Goal: Task Accomplishment & Management: Manage account settings

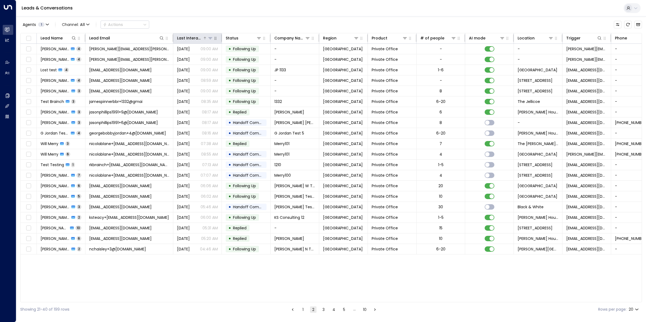
click at [194, 39] on div "Last Interacted" at bounding box center [190, 38] width 26 height 6
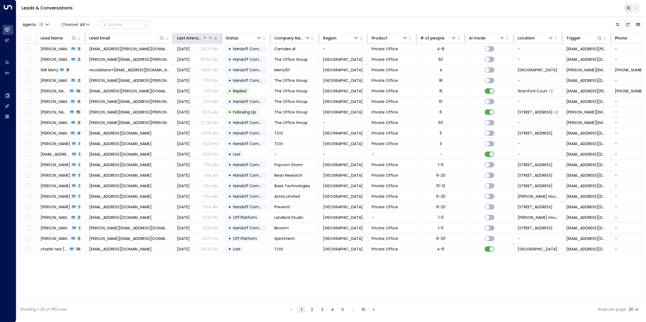
click at [194, 39] on div "Last Interacted" at bounding box center [190, 38] width 26 height 6
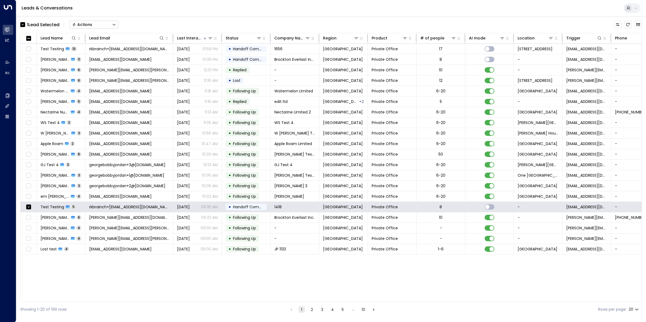
click at [90, 26] on div "Actions" at bounding box center [82, 24] width 20 height 5
click at [89, 60] on span "Archive Lead" at bounding box center [85, 61] width 25 height 6
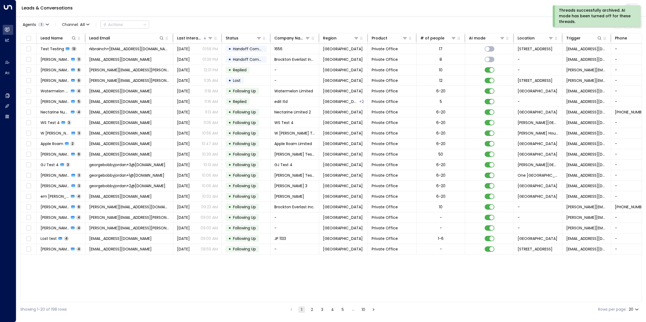
click at [312, 313] on button "2" at bounding box center [311, 309] width 6 height 6
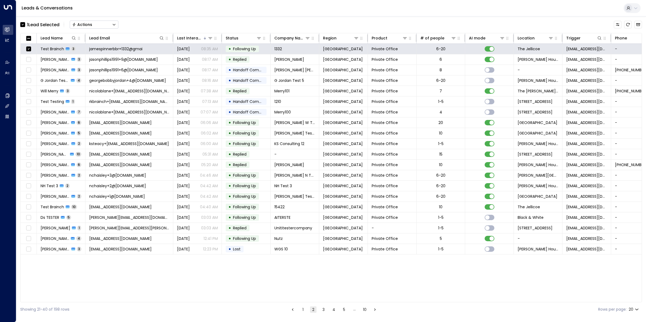
click at [108, 28] on button "Actions" at bounding box center [94, 25] width 49 height 8
click at [91, 61] on span "Archive Lead" at bounding box center [85, 61] width 25 height 6
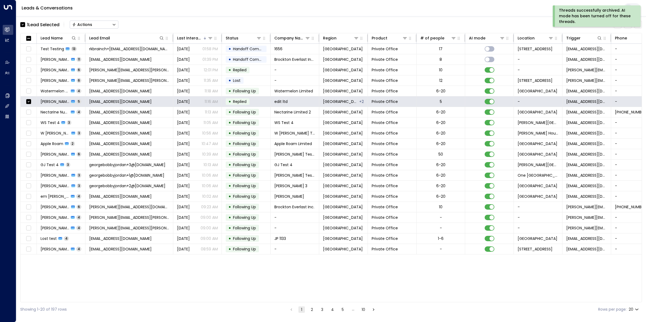
click at [100, 21] on button "Actions" at bounding box center [94, 25] width 49 height 8
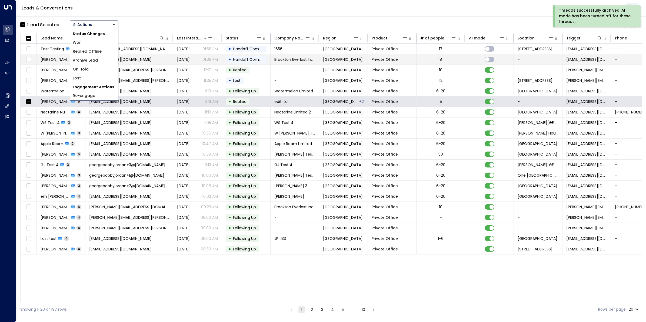
click at [97, 60] on span "Archive Lead" at bounding box center [85, 61] width 25 height 6
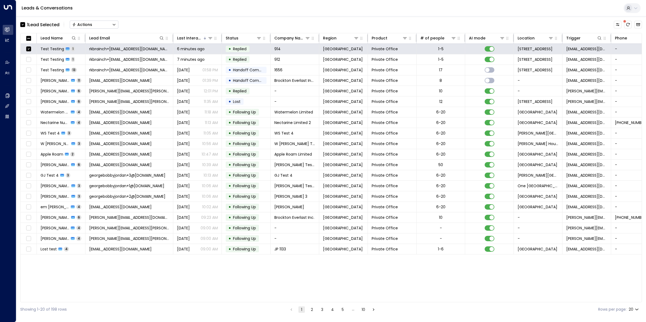
click at [111, 25] on button "Actions" at bounding box center [94, 25] width 49 height 8
click at [88, 59] on span "Archive Lead" at bounding box center [85, 61] width 25 height 6
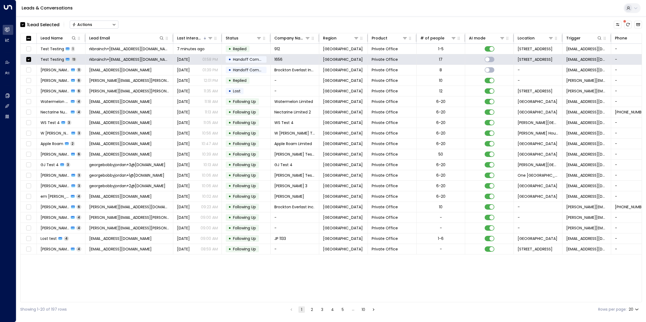
click at [95, 21] on button "Actions" at bounding box center [94, 25] width 49 height 8
click at [96, 62] on span "Archive Lead" at bounding box center [85, 61] width 25 height 6
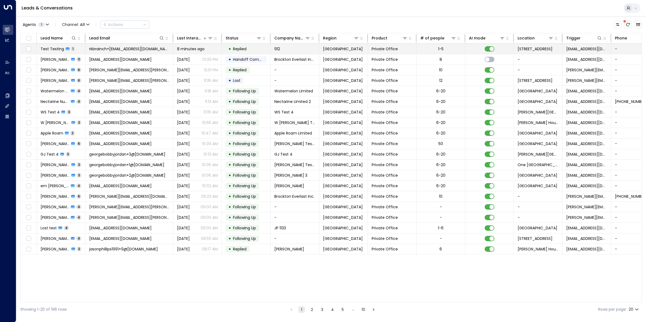
click at [66, 49] on icon at bounding box center [68, 49] width 4 height 4
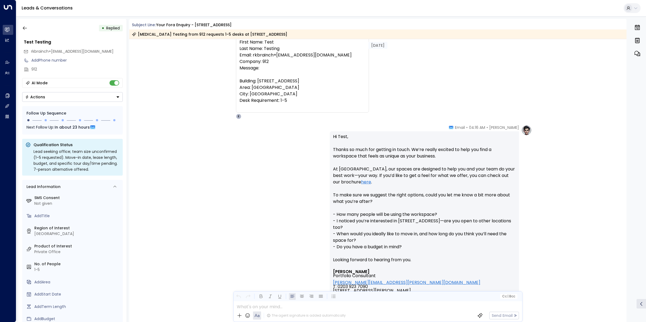
scroll to position [6, 0]
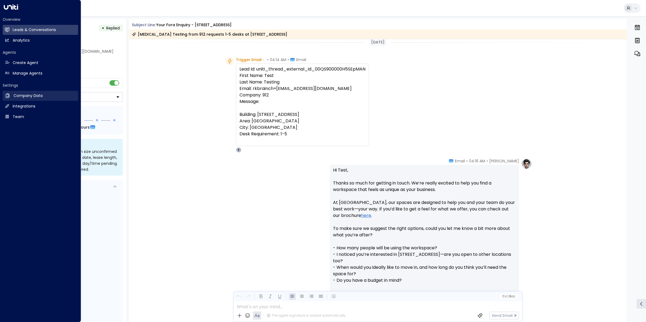
drag, startPoint x: 28, startPoint y: 92, endPoint x: 32, endPoint y: 92, distance: 4.1
click at [28, 92] on link "Company Data Company Data" at bounding box center [40, 96] width 75 height 10
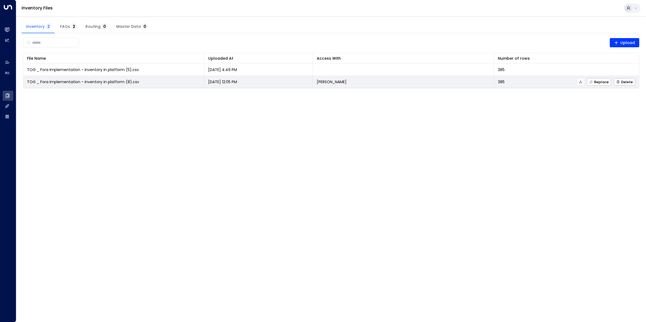
click at [109, 81] on span "TOG _ Fora Implementation - inventory in platform (8).csv" at bounding box center [83, 81] width 112 height 5
click at [577, 82] on button at bounding box center [579, 81] width 7 height 7
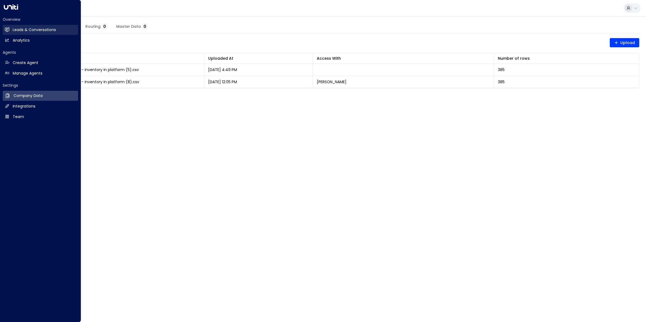
drag, startPoint x: 15, startPoint y: 28, endPoint x: 31, endPoint y: 29, distance: 16.5
click at [15, 28] on h2 "Leads & Conversations" at bounding box center [34, 30] width 43 height 6
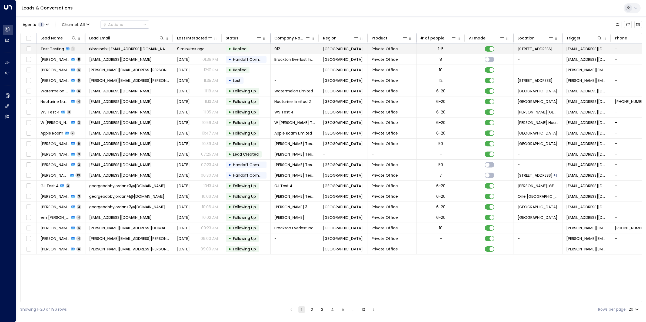
click at [59, 49] on span "Test Testing" at bounding box center [53, 48] width 24 height 5
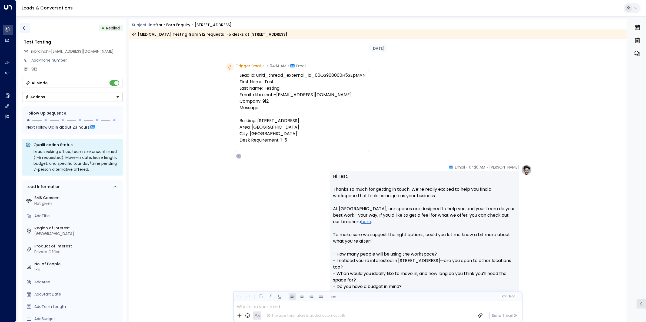
click at [24, 30] on icon "button" at bounding box center [24, 27] width 5 height 5
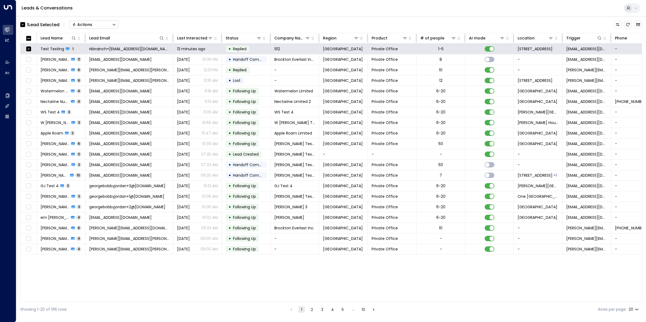
click at [112, 24] on button "Actions" at bounding box center [94, 25] width 49 height 8
click at [96, 60] on span "Archive Lead" at bounding box center [85, 61] width 25 height 6
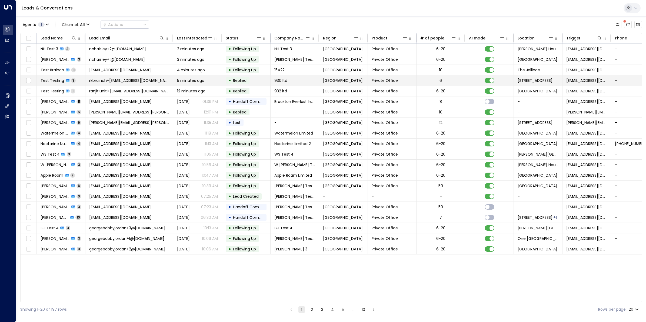
click at [53, 80] on span "Test Testing" at bounding box center [53, 80] width 24 height 5
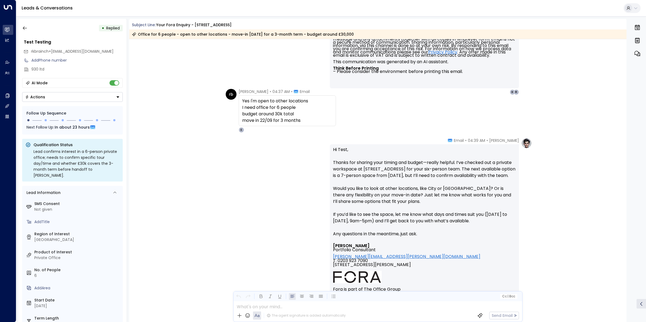
scroll to position [340, 0]
click at [25, 26] on icon "button" at bounding box center [24, 27] width 5 height 5
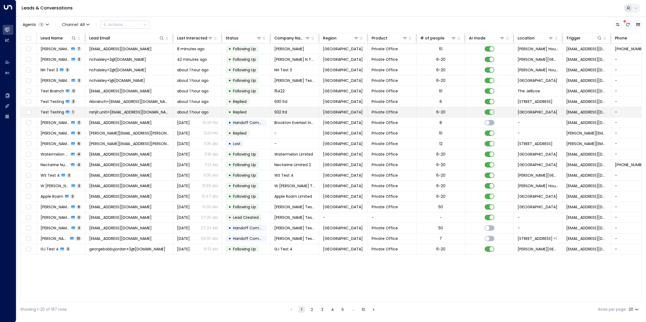
click at [53, 110] on span "Test Testing" at bounding box center [53, 111] width 24 height 5
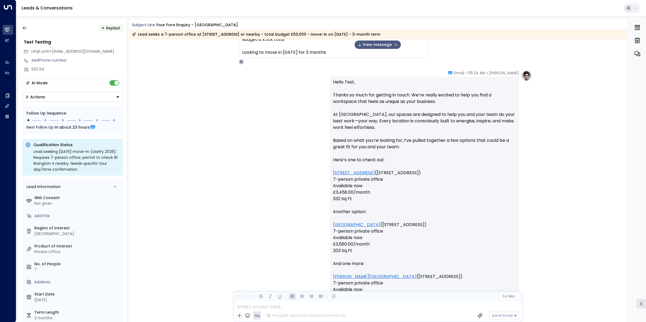
scroll to position [439, 0]
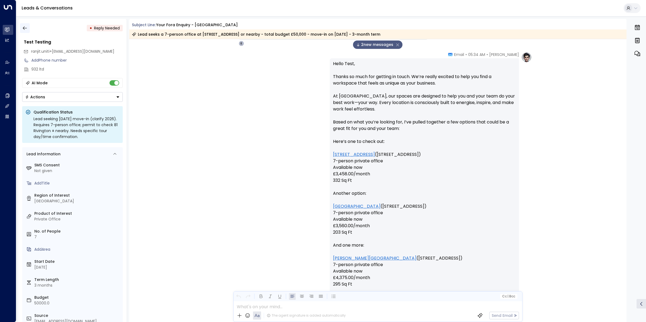
click at [25, 26] on icon "button" at bounding box center [24, 27] width 5 height 5
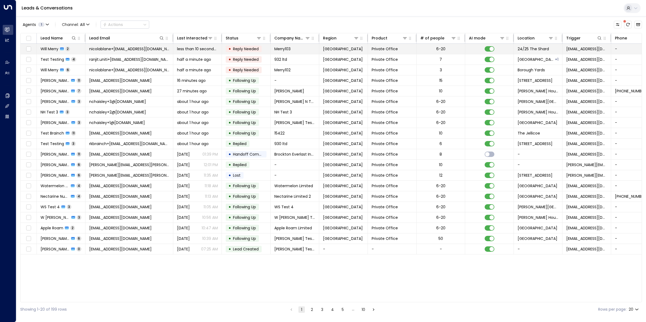
click at [52, 48] on span "Will Merry" at bounding box center [50, 48] width 18 height 5
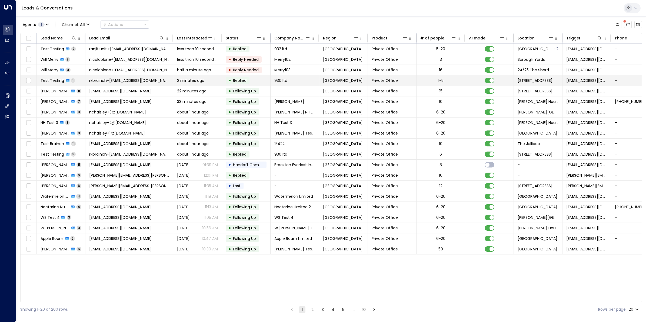
click at [109, 78] on span "rkbrainch+1048@live.co.uk" at bounding box center [129, 80] width 80 height 5
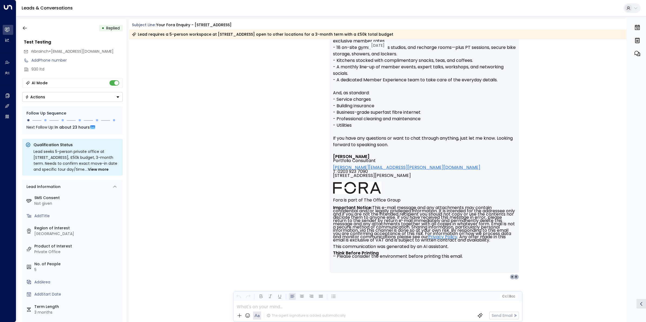
scroll to position [543, 0]
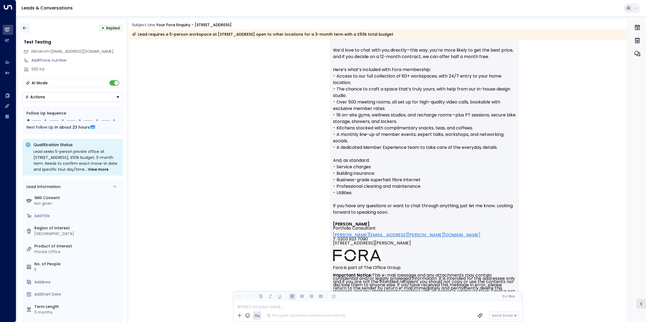
click at [26, 27] on icon "button" at bounding box center [24, 27] width 5 height 5
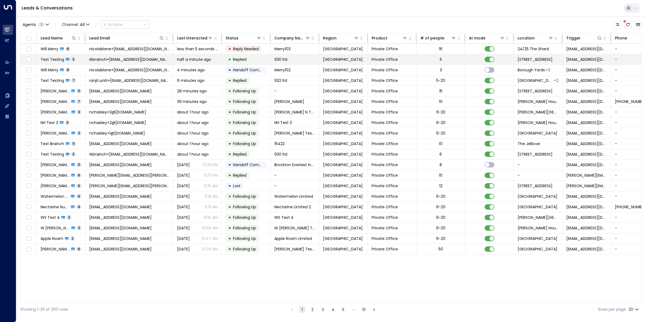
click at [55, 59] on span "Test Testing" at bounding box center [53, 59] width 24 height 5
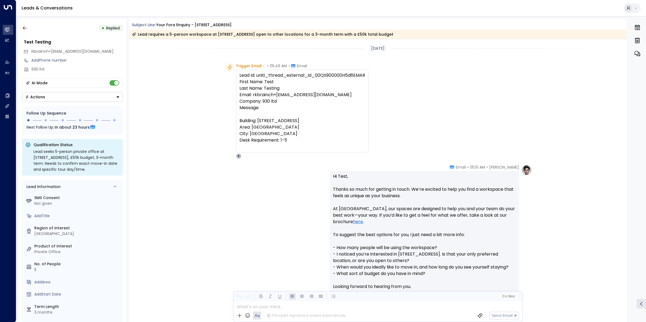
drag, startPoint x: 313, startPoint y: 76, endPoint x: 369, endPoint y: 76, distance: 55.9
click at [369, 76] on div "Trigger Email • • 05:49 AM • Email Lead Id: uniti_thread_external_id_00QS900000…" at bounding box center [379, 111] width 306 height 96
copy div "00QS900000H5d6EMAR"
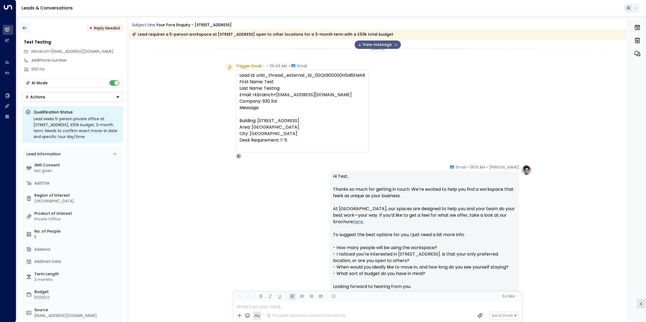
click at [23, 25] on button "button" at bounding box center [25, 28] width 10 height 10
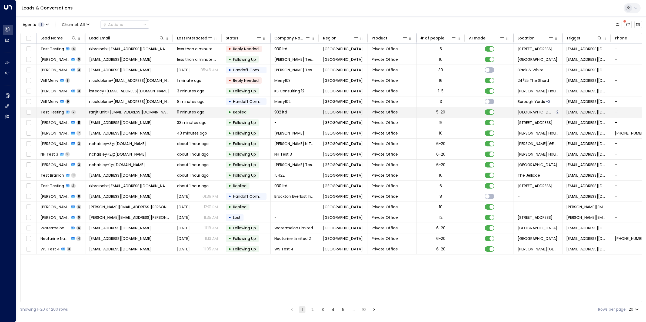
click at [107, 114] on span "ranjit.uniti+932@outlook.com" at bounding box center [129, 111] width 80 height 5
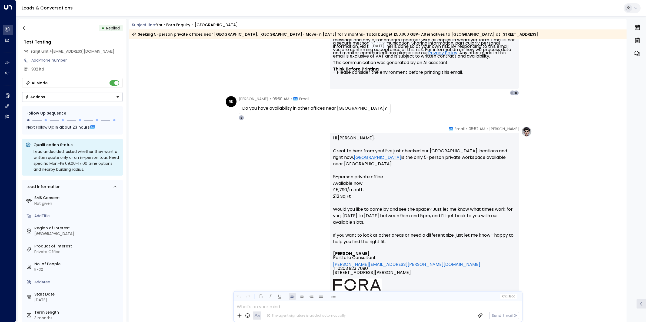
scroll to position [990, 0]
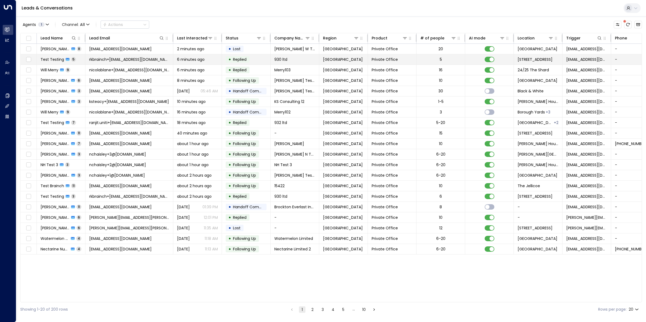
click at [123, 59] on span "rkbrainch+1048@live.co.uk" at bounding box center [129, 59] width 80 height 5
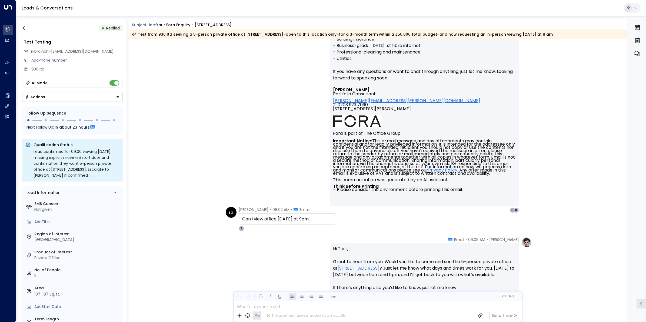
scroll to position [644, 0]
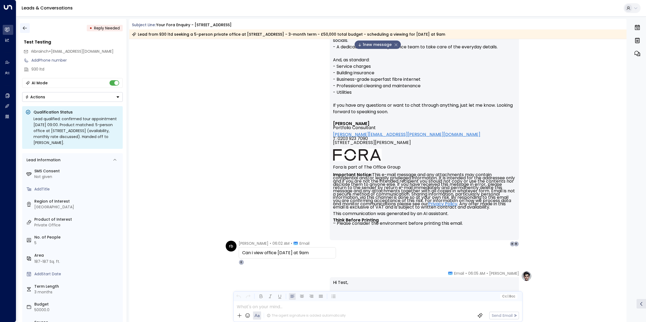
click at [25, 25] on icon "button" at bounding box center [24, 27] width 5 height 5
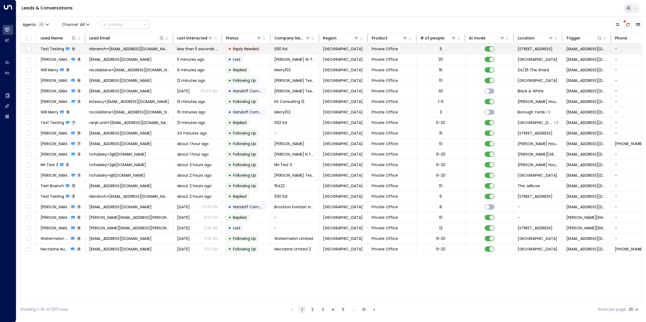
click at [58, 48] on span "Test Testing" at bounding box center [53, 48] width 24 height 5
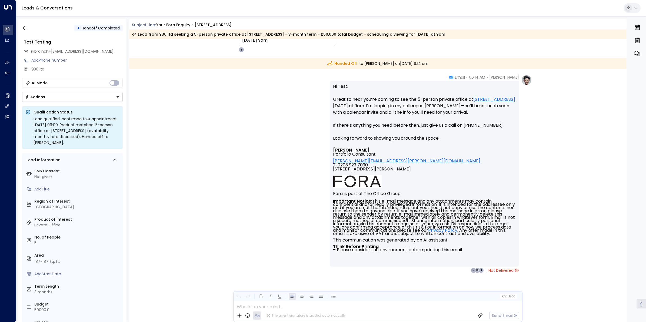
scroll to position [1072, 0]
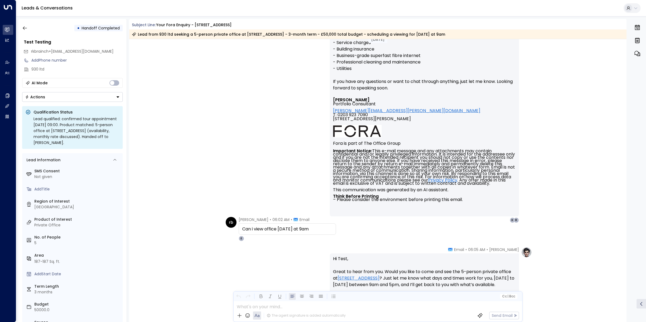
scroll to position [735, 0]
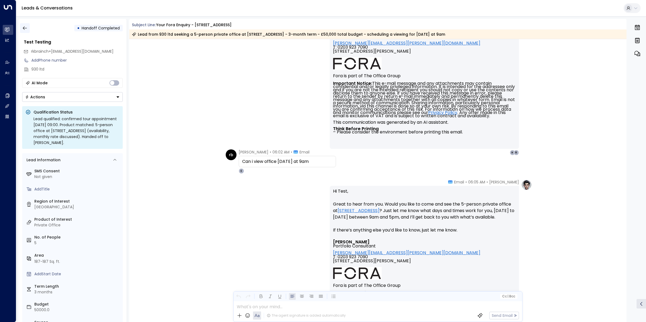
click at [22, 27] on button "button" at bounding box center [25, 28] width 10 height 10
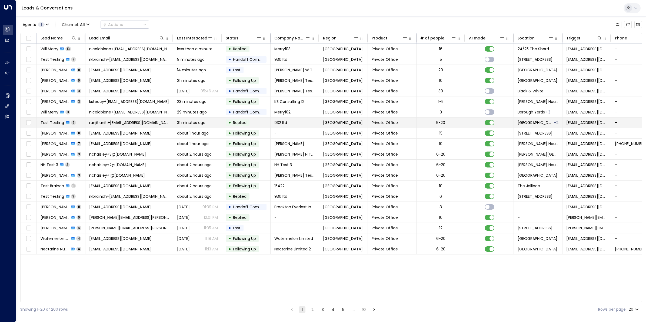
click at [120, 123] on span "ranjit.uniti+[EMAIL_ADDRESS][DOMAIN_NAME]" at bounding box center [129, 122] width 80 height 5
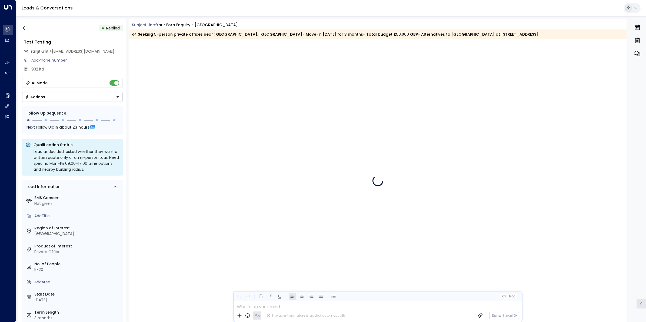
scroll to position [1014, 0]
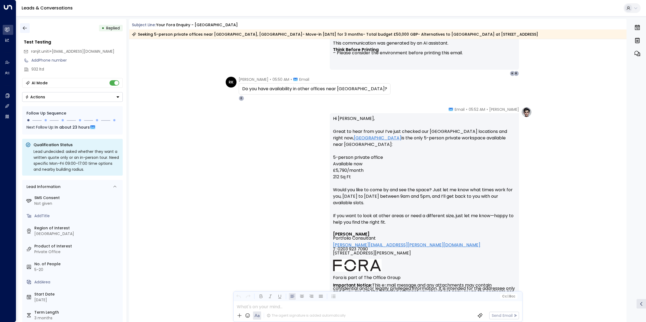
click at [25, 27] on icon "button" at bounding box center [24, 27] width 5 height 5
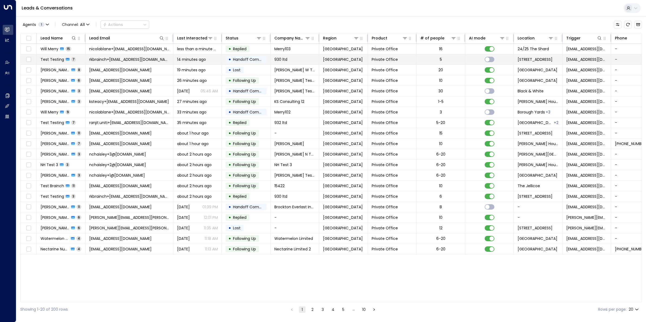
click at [107, 59] on span "rkbrainch+[EMAIL_ADDRESS][DOMAIN_NAME]" at bounding box center [129, 59] width 80 height 5
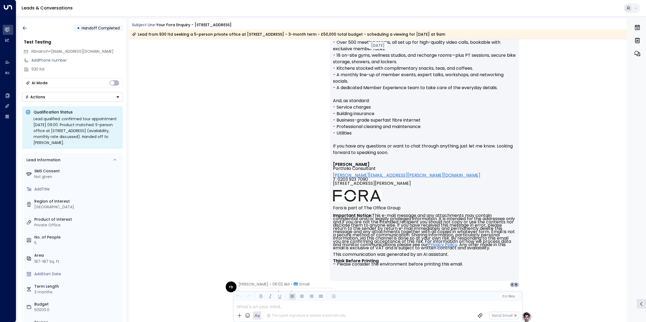
scroll to position [586, 0]
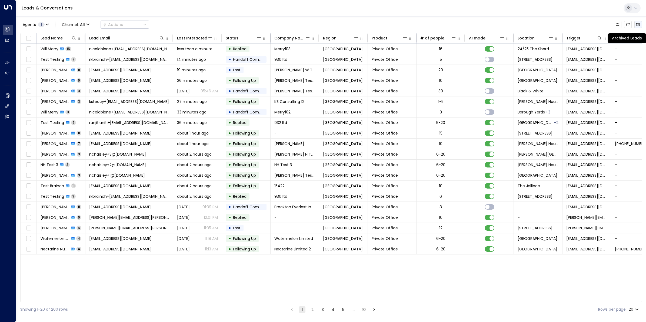
click at [638, 26] on icon "Archived Leads" at bounding box center [638, 24] width 4 height 4
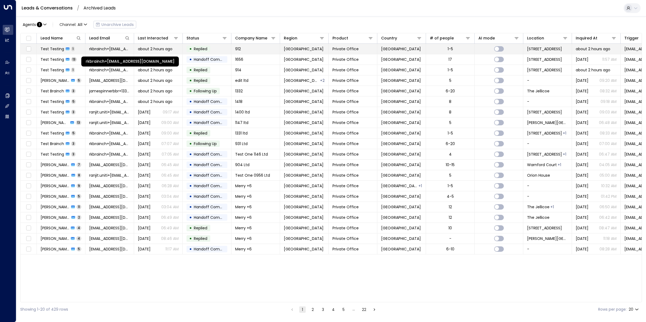
click at [109, 48] on span "rkbrainch+[EMAIL_ADDRESS][DOMAIN_NAME]" at bounding box center [109, 48] width 41 height 5
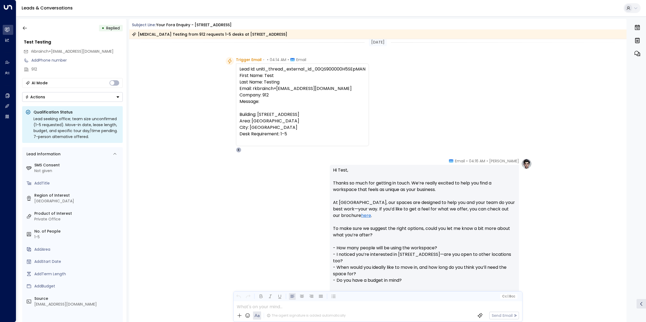
scroll to position [155, 0]
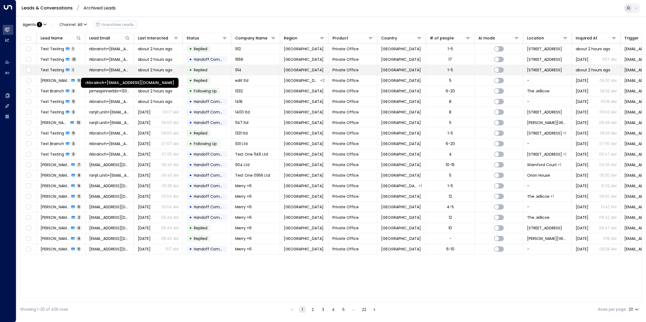
click at [109, 69] on span "rkbrainch+[EMAIL_ADDRESS][DOMAIN_NAME]" at bounding box center [109, 69] width 41 height 5
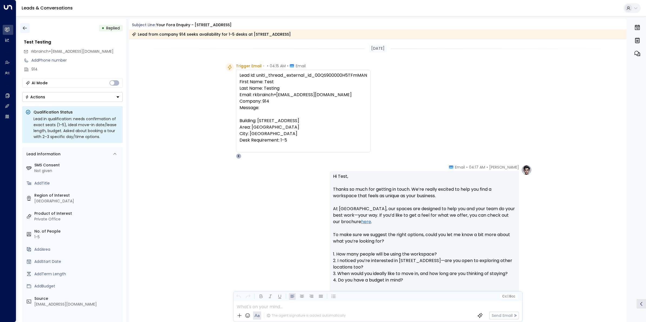
click at [29, 29] on button "button" at bounding box center [25, 28] width 10 height 10
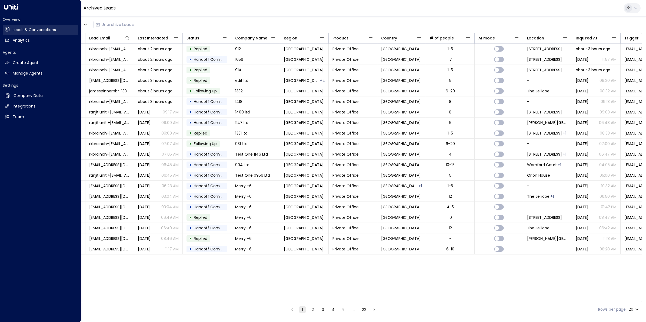
drag, startPoint x: 6, startPoint y: 39, endPoint x: 8, endPoint y: 33, distance: 6.9
click at [6, 39] on icon at bounding box center [7, 40] width 4 height 3
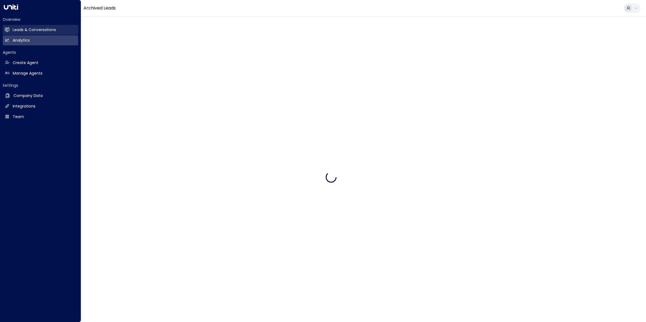
click at [12, 28] on link "Leads & Conversations Leads & Conversations" at bounding box center [40, 30] width 75 height 10
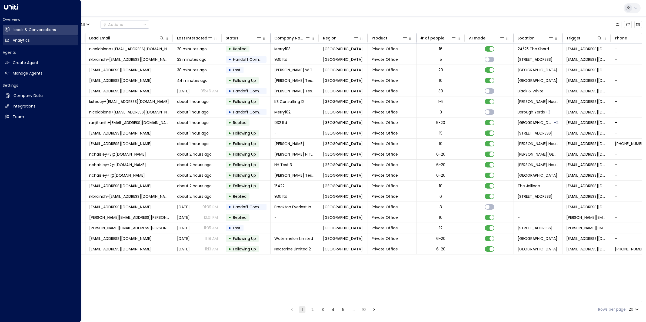
click at [17, 39] on h2 "Analytics" at bounding box center [21, 41] width 17 height 6
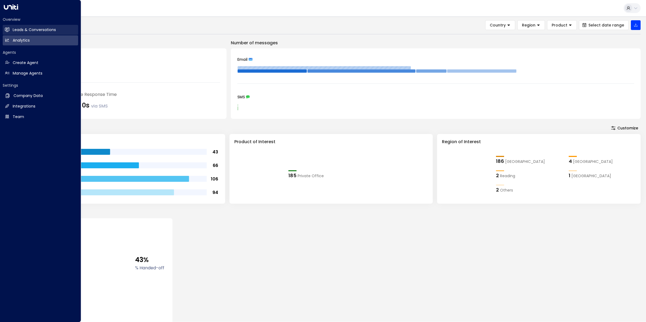
click at [19, 28] on h2 "Leads & Conversations" at bounding box center [34, 30] width 43 height 6
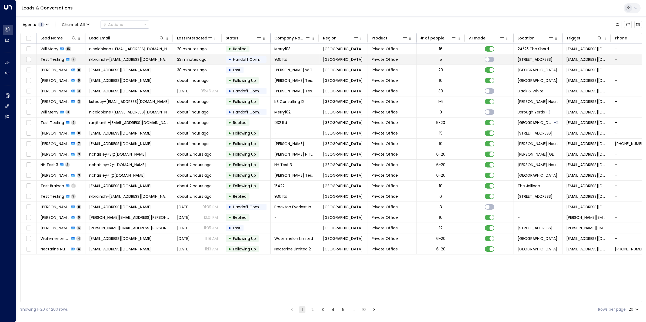
click at [51, 58] on span "Test Testing" at bounding box center [53, 59] width 24 height 5
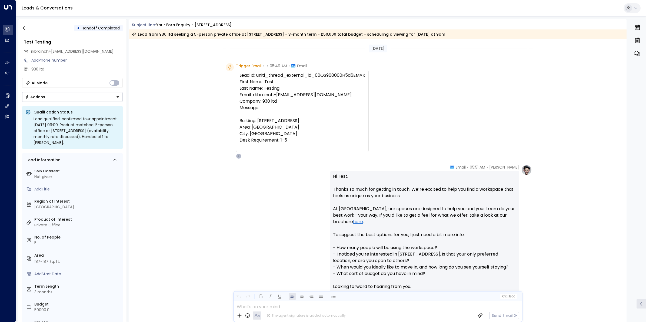
drag, startPoint x: 314, startPoint y: 76, endPoint x: 370, endPoint y: 75, distance: 56.5
click at [370, 75] on div "Trigger Email • • 05:49 AM • Email Lead Id: uniti_thread_external_id_00QS900000…" at bounding box center [379, 111] width 306 height 96
drag, startPoint x: 370, startPoint y: 75, endPoint x: 354, endPoint y: 79, distance: 16.1
click at [354, 79] on div "Lead Id: uniti_thread_external_id_00QS900000H5d6EMAR First Name: Test Last Name…" at bounding box center [302, 111] width 126 height 78
drag, startPoint x: 366, startPoint y: 76, endPoint x: 313, endPoint y: 76, distance: 53.5
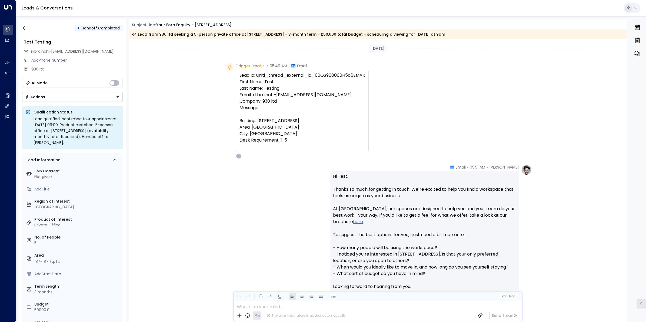
click at [313, 76] on div "Lead Id: uniti_thread_external_id_00QS900000H5d6EMAR First Name: Test Last Name…" at bounding box center [302, 111] width 133 height 83
copy div "00QS900000H5d6EMAR"
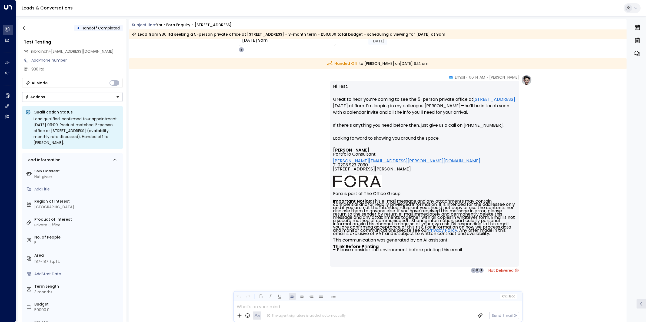
scroll to position [1072, 0]
drag, startPoint x: 624, startPoint y: 277, endPoint x: 642, endPoint y: 21, distance: 257.3
click at [642, 21] on div "• Handoff Completed Test Testing rkbrainch+1048@live.co.uk Add Phone number 930…" at bounding box center [332, 170] width 628 height 303
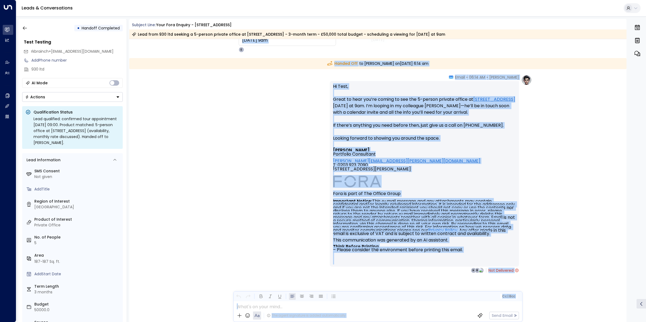
click at [392, 123] on p "Hi Test, Great to hear you’re coming to see the 5-person private office at 7 St…" at bounding box center [424, 115] width 183 height 65
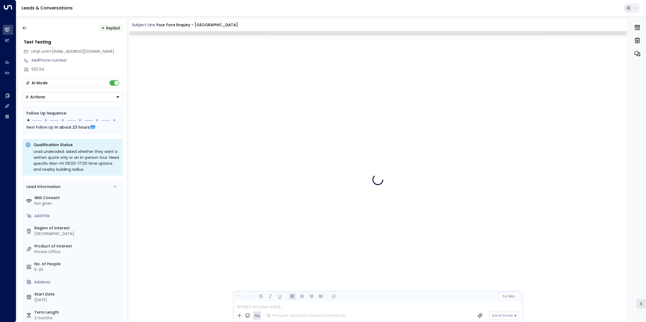
scroll to position [1012, 0]
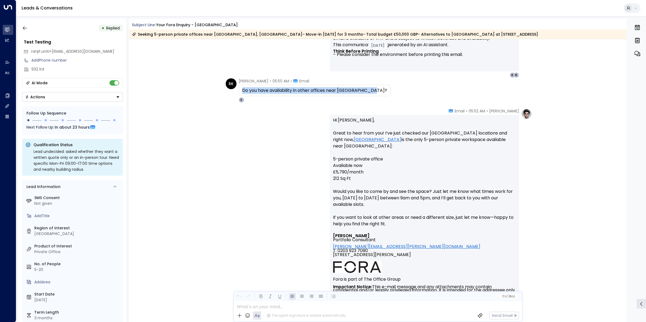
drag, startPoint x: 369, startPoint y: 90, endPoint x: 235, endPoint y: 91, distance: 134.3
click at [236, 90] on div "RK Ranjit Kaur • 05:50 AM • Email Do you have availability in other offices nea…" at bounding box center [308, 90] width 165 height 24
copy div "Do you have availability in other offices near [GEOGRAPHIC_DATA]?"
click at [24, 27] on icon "button" at bounding box center [24, 27] width 5 height 5
click at [22, 27] on icon "button" at bounding box center [24, 27] width 5 height 5
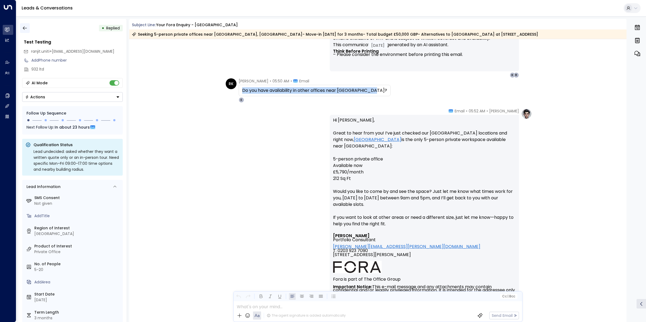
click at [25, 27] on icon "button" at bounding box center [24, 27] width 5 height 5
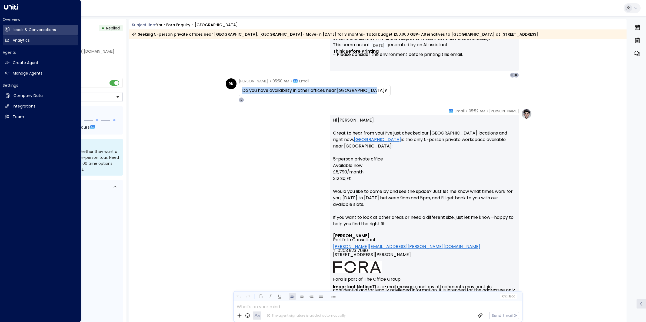
click at [11, 37] on link "Analytics Analytics" at bounding box center [40, 40] width 75 height 10
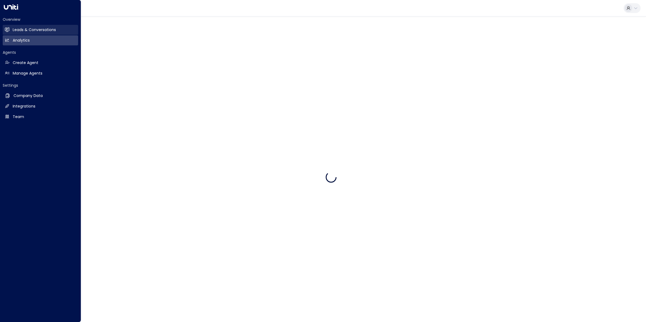
click at [16, 30] on h2 "Leads & Conversations" at bounding box center [34, 30] width 43 height 6
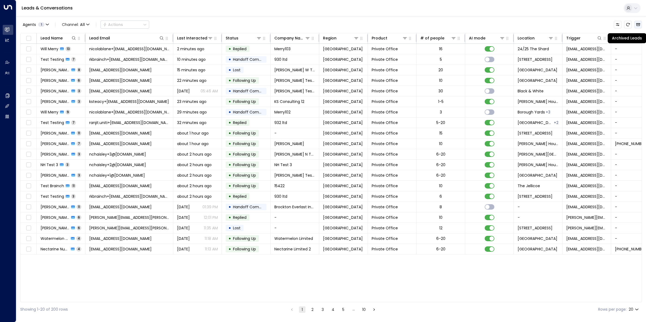
click at [636, 24] on icon "Archived Leads" at bounding box center [638, 24] width 4 height 3
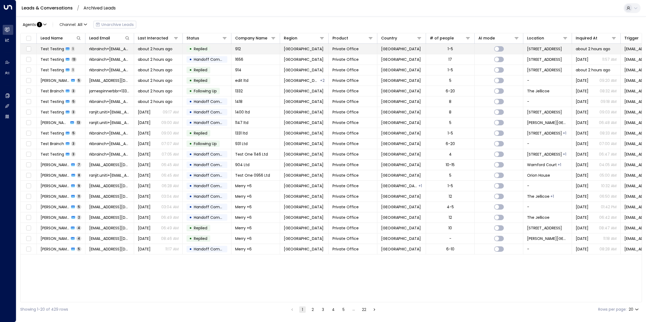
click at [56, 49] on span "Test Testing" at bounding box center [53, 48] width 24 height 5
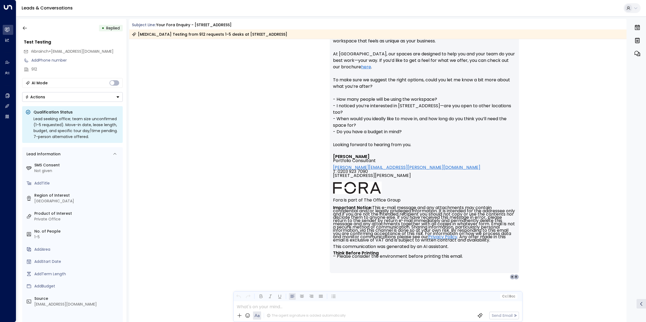
scroll to position [121, 0]
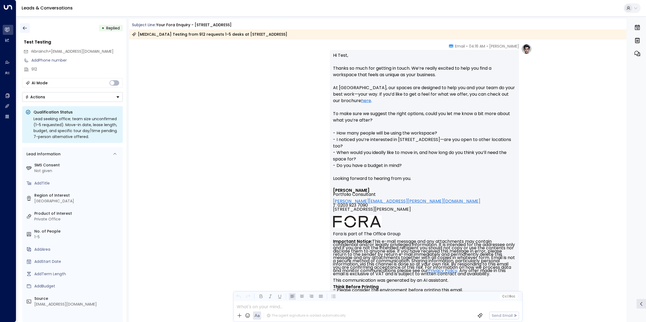
click at [27, 28] on icon "button" at bounding box center [24, 27] width 5 height 5
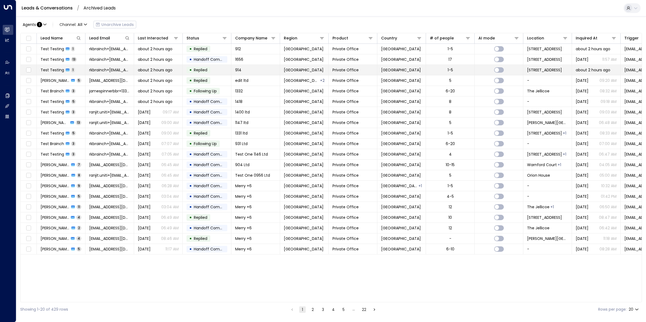
click at [55, 71] on span "Test Testing" at bounding box center [53, 69] width 24 height 5
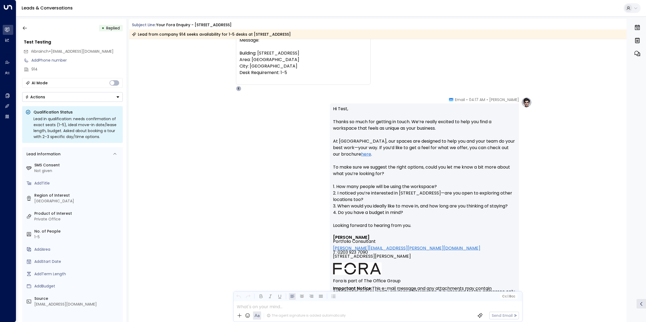
scroll to position [30, 0]
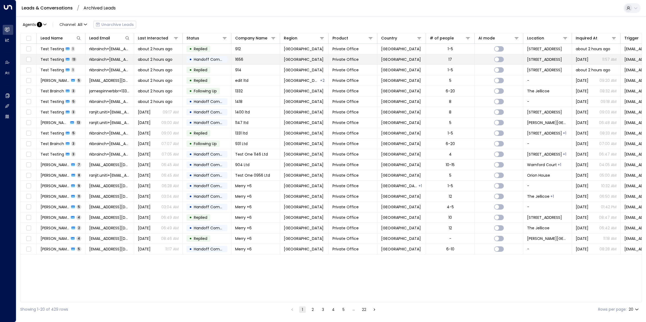
click at [55, 59] on span "Test Testing" at bounding box center [53, 59] width 24 height 5
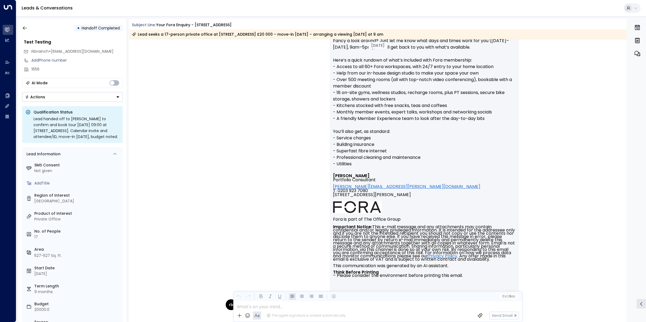
scroll to position [1112, 0]
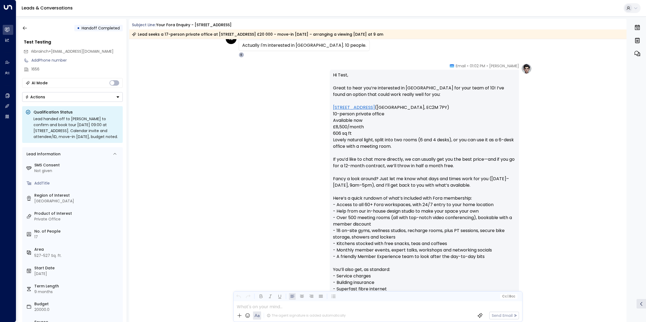
drag, startPoint x: 623, startPoint y: 184, endPoint x: 622, endPoint y: 48, distance: 135.9
click at [622, 48] on div "Yesterday Eva Fitzgerald • 12:32 PM • Email Hi Test, Great to hear from you! Th…" at bounding box center [377, 97] width 497 height 2340
drag, startPoint x: 622, startPoint y: 48, endPoint x: 625, endPoint y: 159, distance: 110.8
click at [598, 93] on div "Eva Fitzgerald • 01:02 PM • Email Hi Test, Great to hear you’re interested in L…" at bounding box center [377, 250] width 497 height 374
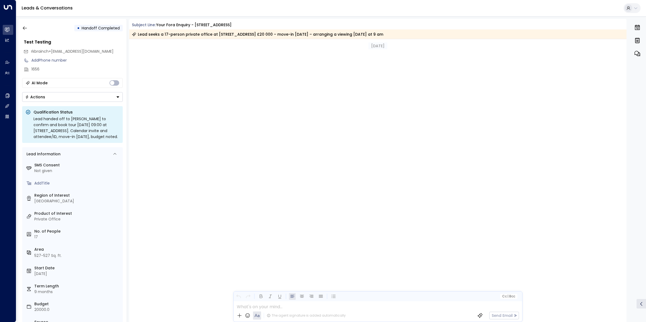
scroll to position [0, 0]
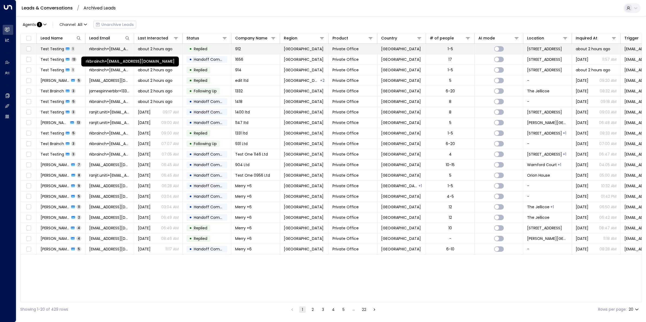
click at [101, 49] on span "rkbrainch+[EMAIL_ADDRESS][DOMAIN_NAME]" at bounding box center [109, 48] width 41 height 5
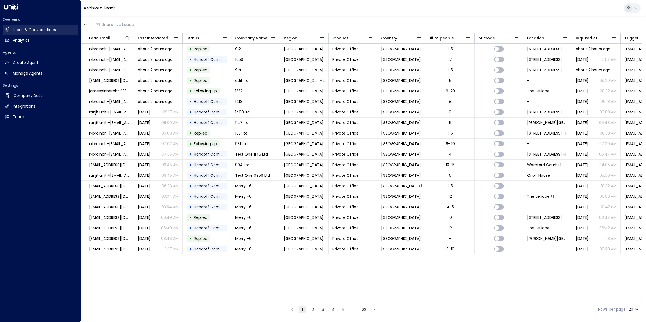
drag, startPoint x: 12, startPoint y: 41, endPoint x: 15, endPoint y: 34, distance: 7.2
click at [12, 41] on link "Analytics Analytics" at bounding box center [40, 40] width 75 height 10
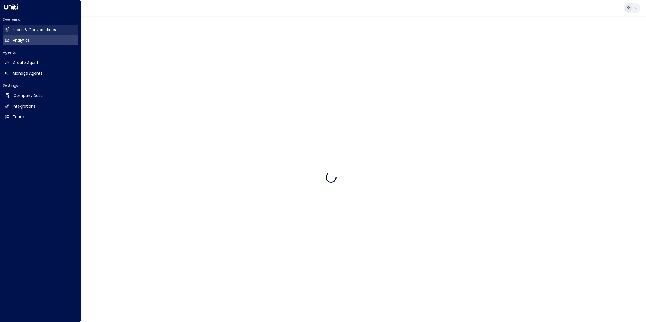
click at [18, 28] on h2 "Leads & Conversations" at bounding box center [34, 30] width 43 height 6
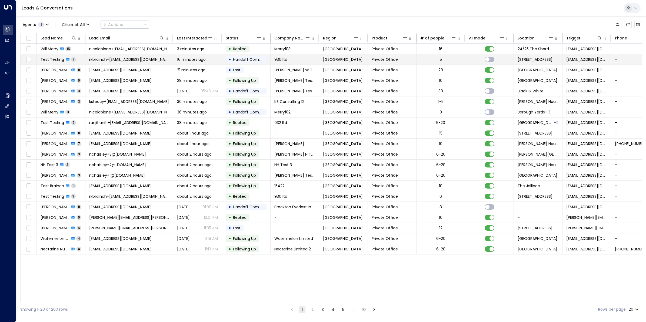
click at [101, 57] on span "rkbrainch+[EMAIL_ADDRESS][DOMAIN_NAME]" at bounding box center [129, 59] width 80 height 5
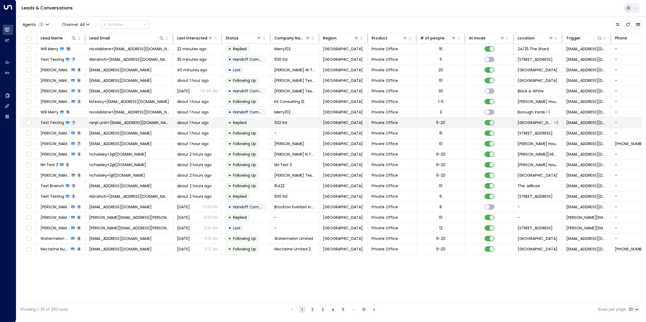
click at [107, 125] on span "ranjit.uniti+932@outlook.com" at bounding box center [129, 122] width 80 height 5
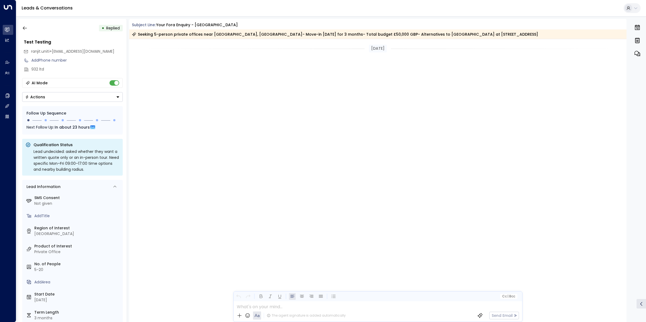
scroll to position [1012, 0]
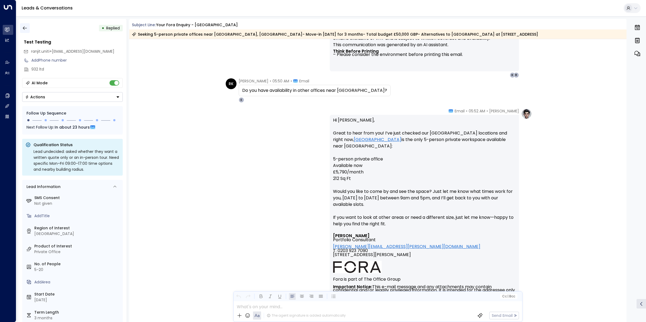
click at [26, 29] on icon "button" at bounding box center [24, 27] width 5 height 5
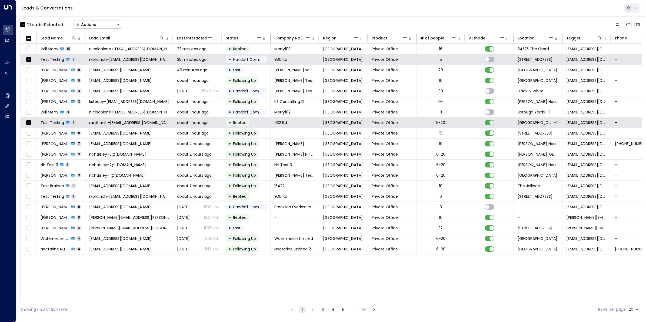
click at [111, 22] on button "Actions" at bounding box center [97, 25] width 49 height 8
click at [99, 63] on span "Archive Lead" at bounding box center [88, 61] width 25 height 6
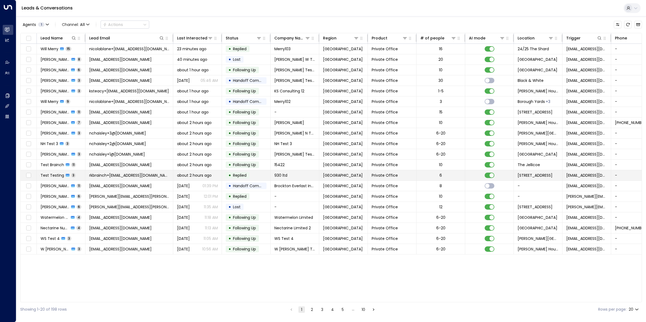
click at [104, 176] on span "rkbrainch+[EMAIL_ADDRESS][DOMAIN_NAME]" at bounding box center [129, 175] width 80 height 5
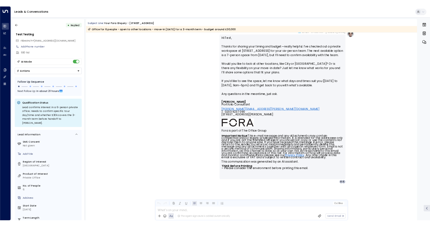
scroll to position [375, 0]
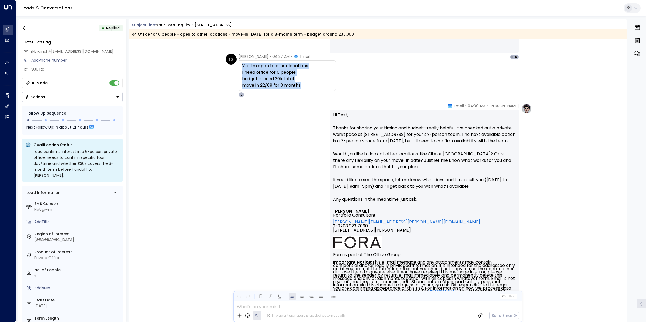
drag, startPoint x: 309, startPoint y: 85, endPoint x: 239, endPoint y: 66, distance: 72.3
click at [239, 66] on div "Yes I'm open to other locations I need office for 6 people budget around 30k to…" at bounding box center [287, 75] width 97 height 31
copy div "Yes I'm open to other locations I need office for 6 people budget around 30k to…"
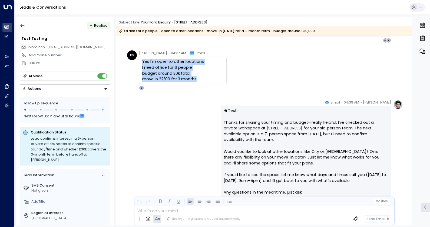
scroll to position [347, 0]
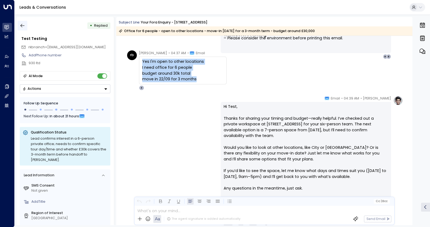
click at [21, 26] on icon "button" at bounding box center [23, 26] width 4 height 4
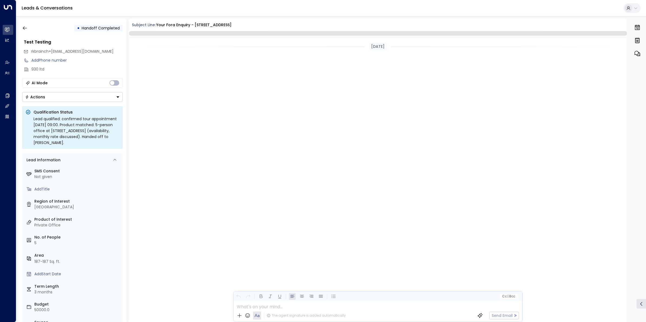
scroll to position [759, 0]
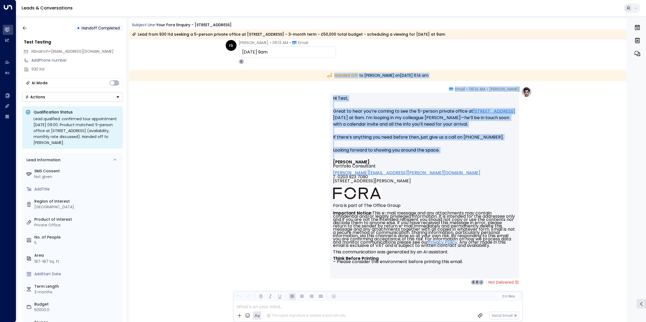
drag, startPoint x: 624, startPoint y: 256, endPoint x: 608, endPoint y: 69, distance: 187.9
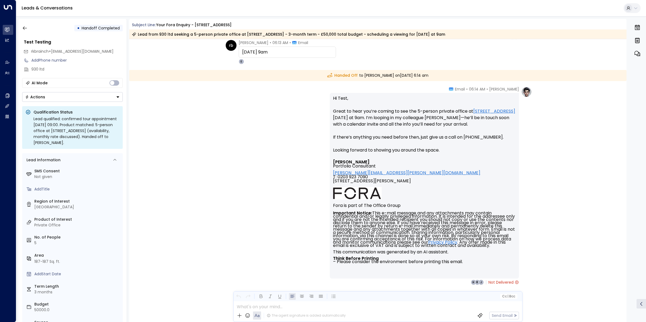
click at [222, 180] on div "Eva Fitzgerald • 06:14 AM • Email Hi Test, Great to hear you’re coming to see t…" at bounding box center [377, 212] width 497 height 253
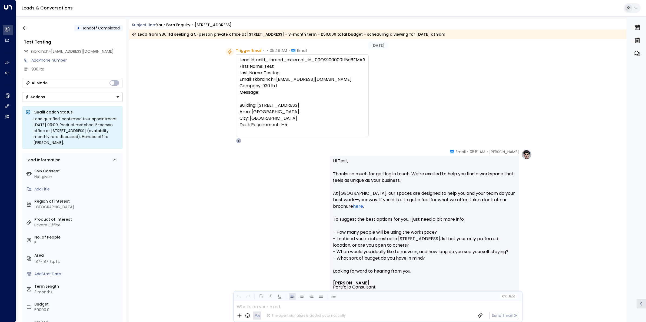
scroll to position [0, 0]
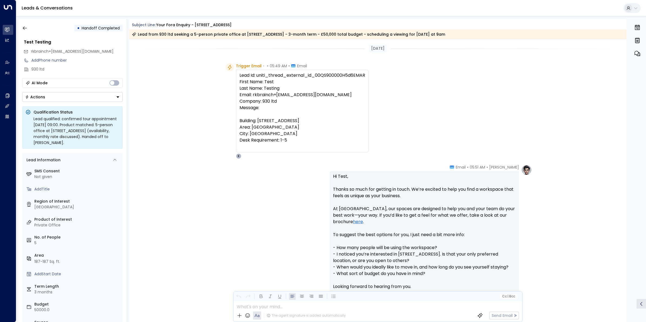
drag, startPoint x: 314, startPoint y: 76, endPoint x: 367, endPoint y: 76, distance: 52.7
click at [367, 76] on div "Lead Id: uniti_thread_external_id_00QS900000H5d6EMAR First Name: Test Last Name…" at bounding box center [302, 111] width 133 height 83
copy div "00QS900000H5d6EMAR"
click at [25, 28] on icon "button" at bounding box center [24, 27] width 5 height 5
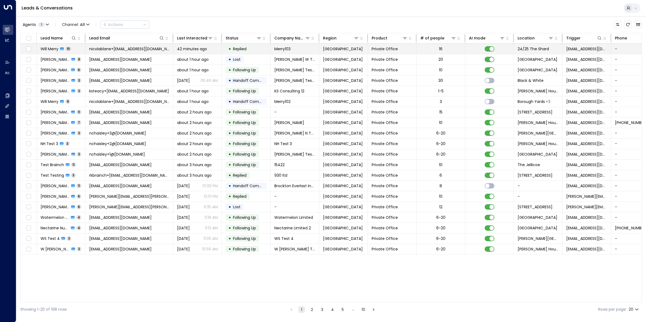
click at [133, 50] on span "nicolablane+[EMAIL_ADDRESS][DOMAIN_NAME]" at bounding box center [129, 48] width 80 height 5
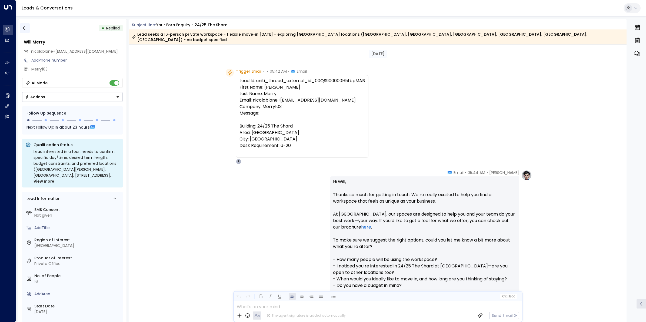
click at [25, 28] on icon "button" at bounding box center [25, 28] width 4 height 4
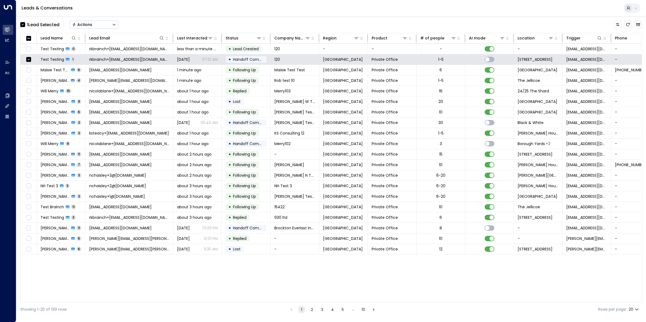
click at [114, 26] on button "Actions" at bounding box center [94, 25] width 49 height 8
click at [100, 58] on li "Archive Lead" at bounding box center [94, 60] width 48 height 9
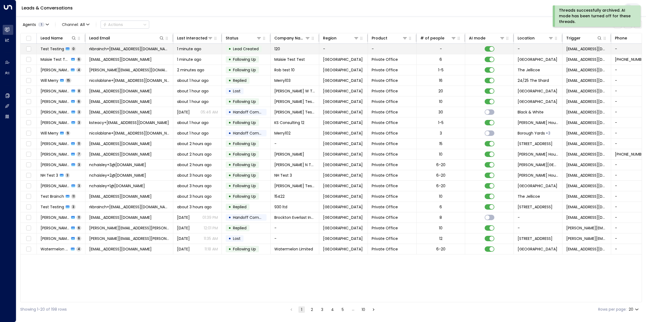
click at [128, 49] on span "rkbrainch+[EMAIL_ADDRESS][DOMAIN_NAME]" at bounding box center [129, 48] width 80 height 5
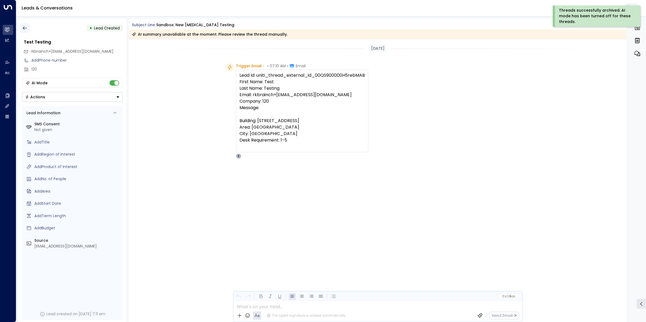
click at [24, 28] on icon "button" at bounding box center [24, 27] width 5 height 5
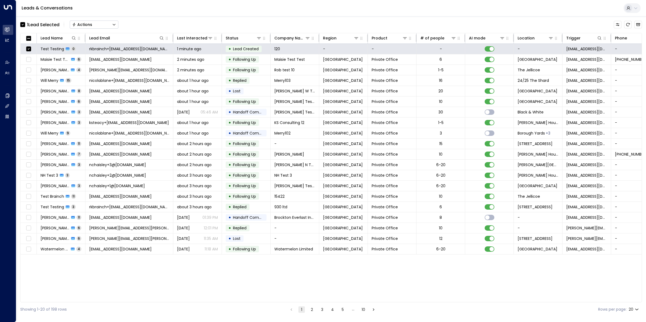
click at [85, 24] on div "Actions" at bounding box center [82, 24] width 20 height 5
click at [91, 61] on span "Archive Lead" at bounding box center [85, 61] width 25 height 6
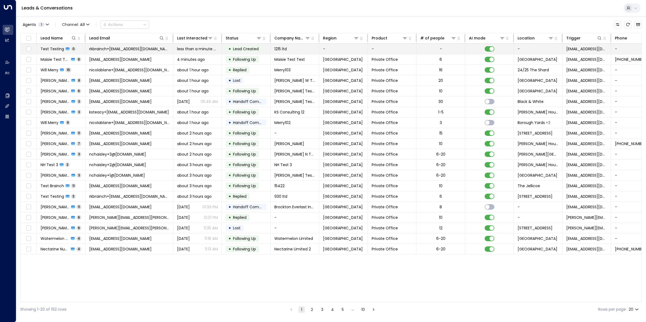
click at [60, 51] on span "Test Testing" at bounding box center [53, 48] width 24 height 5
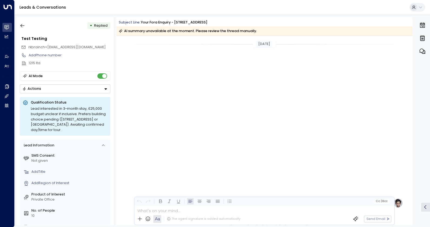
scroll to position [755, 0]
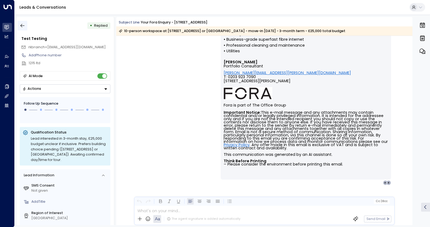
click at [24, 26] on icon "button" at bounding box center [22, 25] width 5 height 5
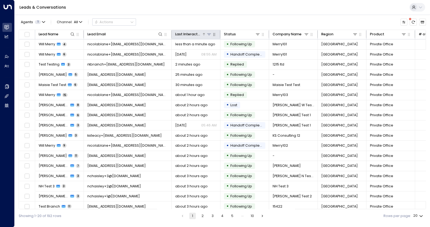
click at [185, 35] on div "Last Interacted" at bounding box center [188, 34] width 27 height 6
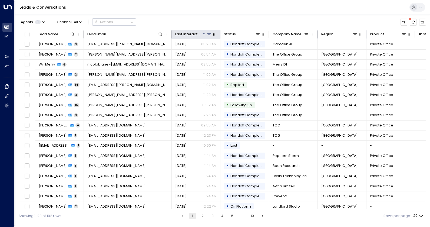
click at [185, 35] on div "Last Interacted" at bounding box center [188, 34] width 27 height 6
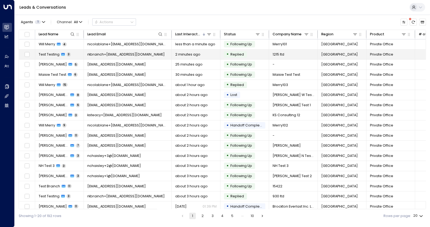
click at [57, 52] on span "Test Testing" at bounding box center [49, 54] width 21 height 5
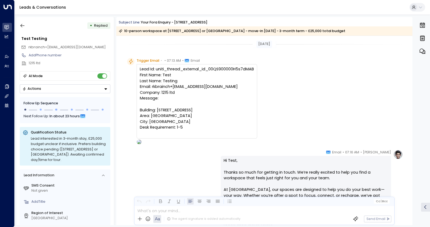
scroll to position [358, 0]
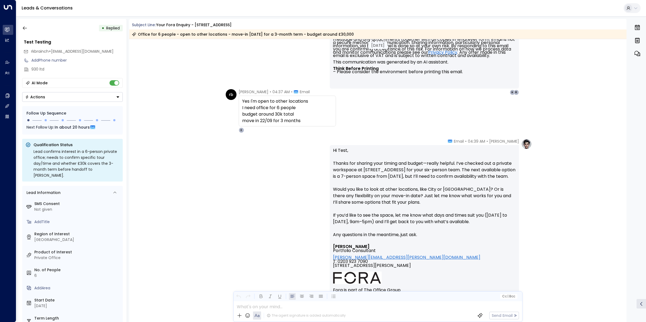
scroll to position [306, 0]
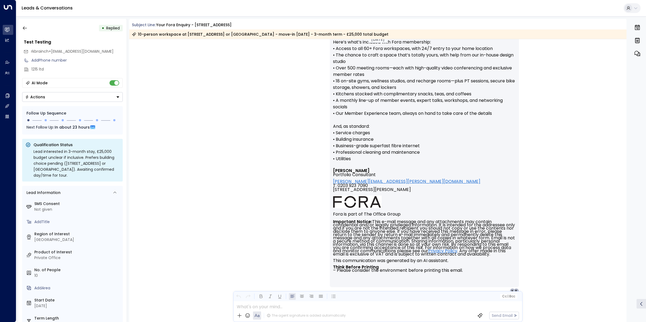
scroll to position [688, 0]
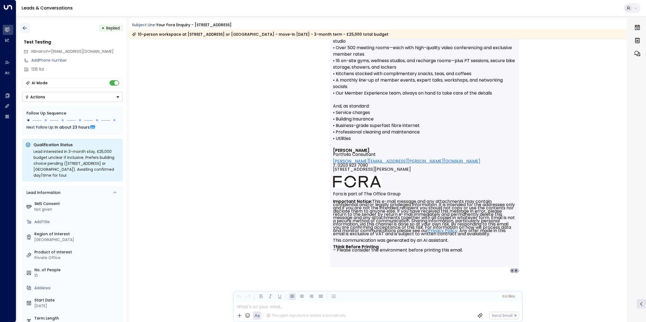
click at [25, 27] on icon "button" at bounding box center [24, 27] width 5 height 5
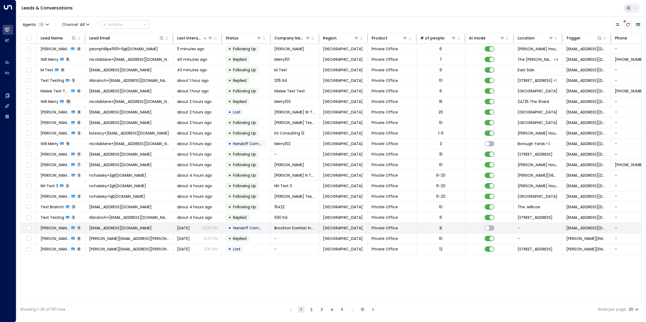
click at [111, 228] on span "[EMAIL_ADDRESS][DOMAIN_NAME]" at bounding box center [120, 227] width 62 height 5
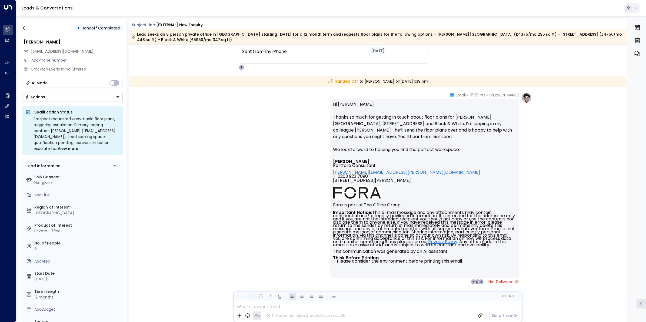
scroll to position [1562, 0]
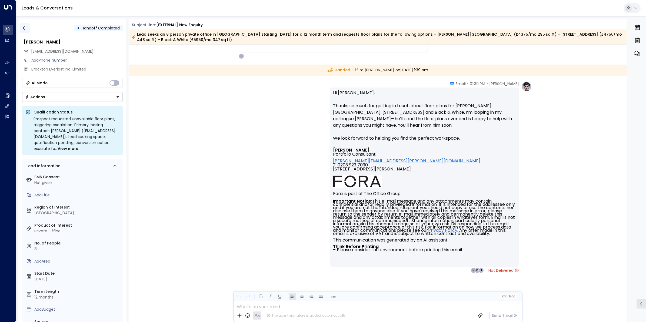
click at [24, 27] on icon "button" at bounding box center [24, 27] width 5 height 5
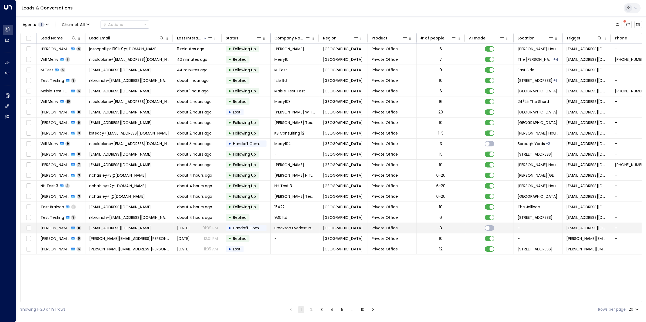
click at [58, 229] on span "[PERSON_NAME]" at bounding box center [55, 227] width 29 height 5
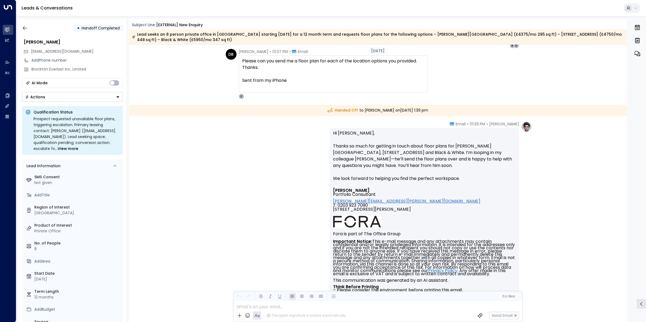
scroll to position [1653, 0]
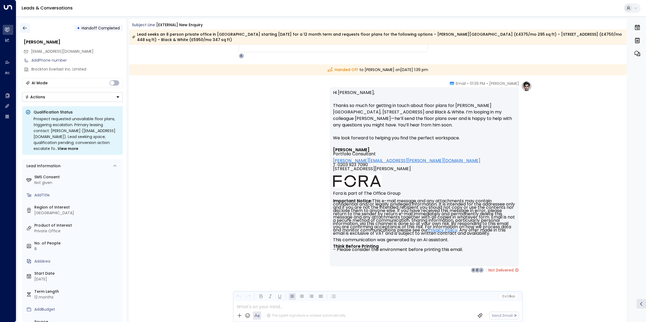
click at [24, 27] on icon "button" at bounding box center [25, 28] width 4 height 4
